Goal: Navigation & Orientation: Find specific page/section

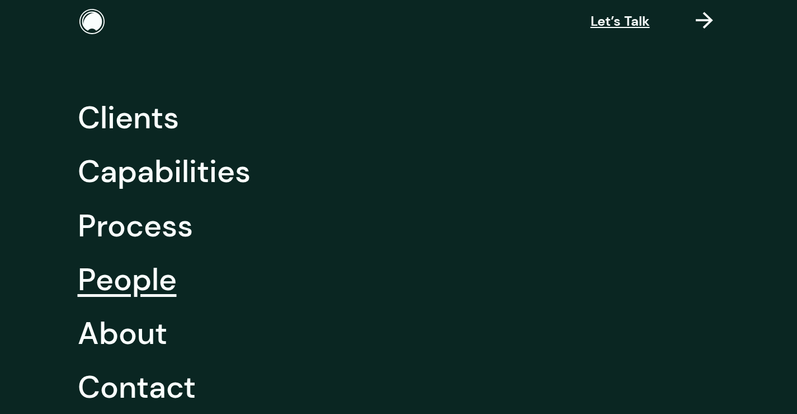
click at [133, 283] on link "People" at bounding box center [127, 279] width 99 height 54
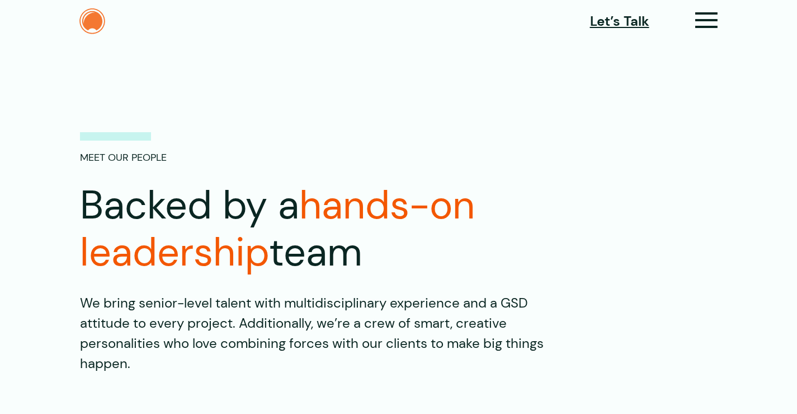
click at [92, 27] on img at bounding box center [92, 21] width 26 height 26
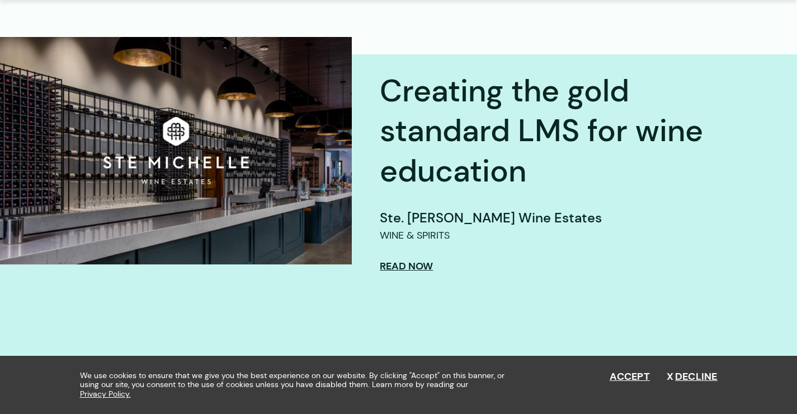
scroll to position [397, 0]
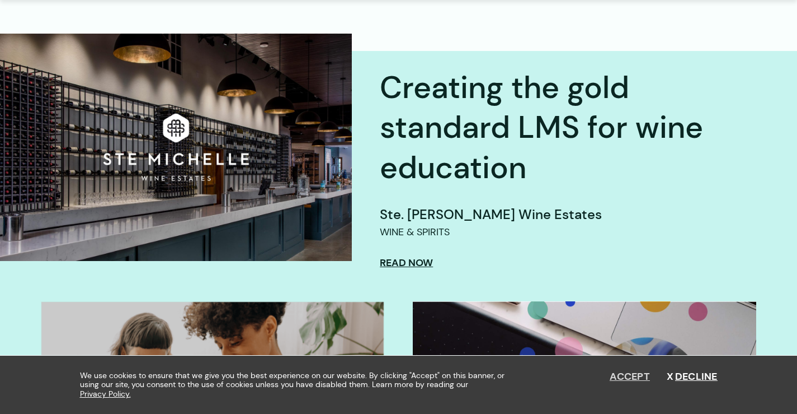
click at [628, 373] on button "Accept" at bounding box center [630, 376] width 40 height 12
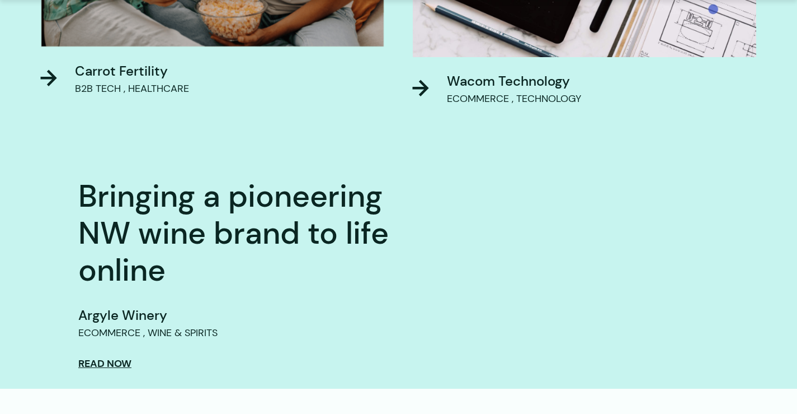
scroll to position [903, 0]
